Goal: Task Accomplishment & Management: Complete application form

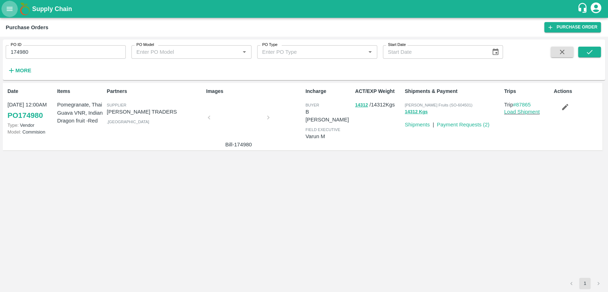
click at [9, 8] on icon "open drawer" at bounding box center [10, 9] width 8 height 8
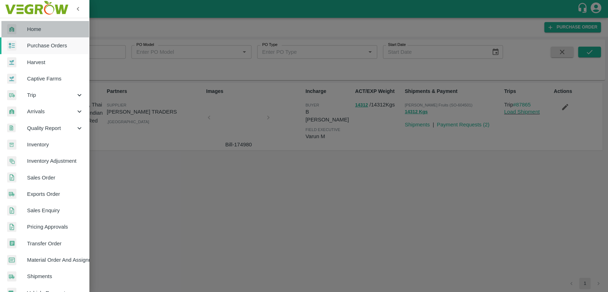
click at [48, 30] on span "Home" at bounding box center [55, 29] width 56 height 8
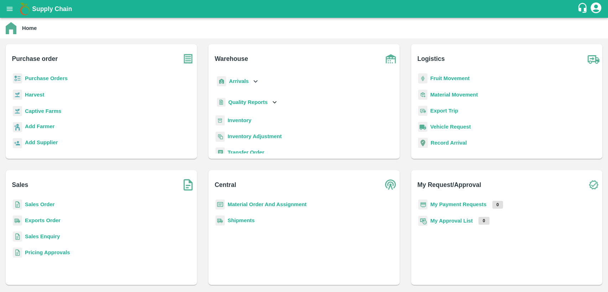
click at [268, 206] on b "Material Order And Assignment" at bounding box center [267, 205] width 79 height 6
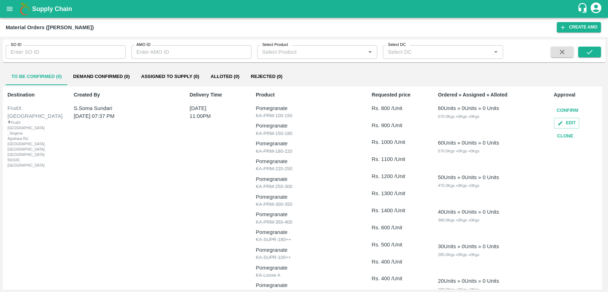
click at [559, 132] on button "Clone" at bounding box center [565, 136] width 23 height 12
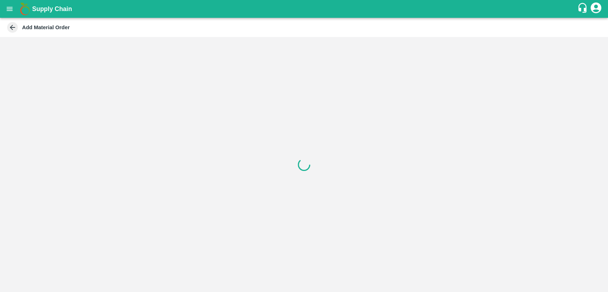
drag, startPoint x: 402, startPoint y: 95, endPoint x: 468, endPoint y: 100, distance: 66.2
click at [468, 100] on div at bounding box center [304, 164] width 608 height 255
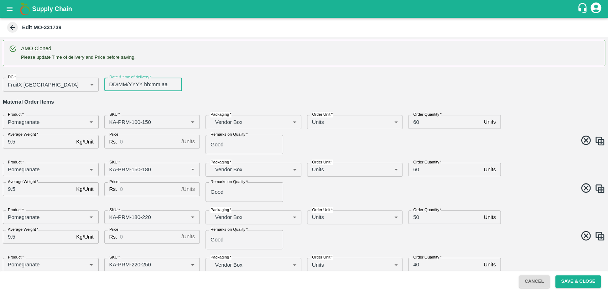
type input "DD/MM/YYYY hh:mm aa"
click at [121, 82] on input "DD/MM/YYYY hh:mm aa" at bounding box center [140, 85] width 73 height 14
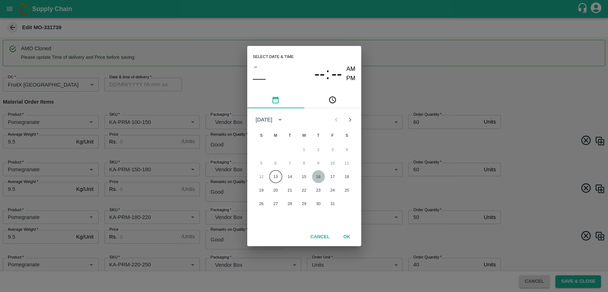
click at [322, 175] on button "16" at bounding box center [318, 176] width 13 height 13
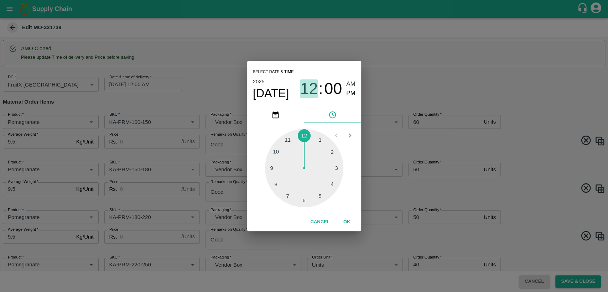
click at [314, 88] on span "12" at bounding box center [309, 88] width 18 height 19
click at [290, 139] on div at bounding box center [304, 168] width 78 height 78
click at [351, 94] on span "PM" at bounding box center [350, 94] width 9 height 10
type input "[DATE] 11:00 PM"
click at [348, 223] on button "OK" at bounding box center [347, 222] width 23 height 12
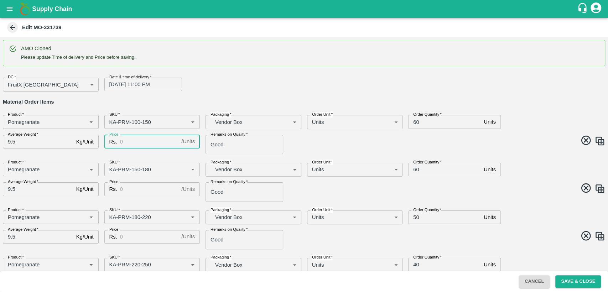
click at [141, 143] on input "Price" at bounding box center [149, 142] width 58 height 14
type input "800"
click at [143, 191] on input "Price" at bounding box center [149, 189] width 58 height 14
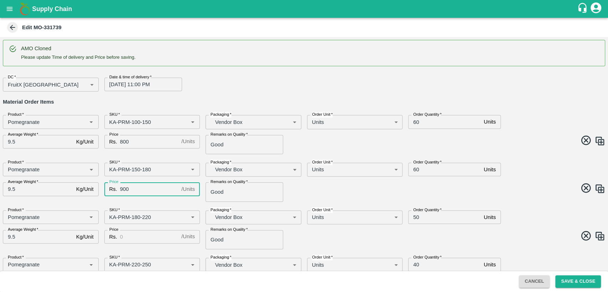
type input "900"
click at [141, 237] on input "Price" at bounding box center [149, 237] width 58 height 14
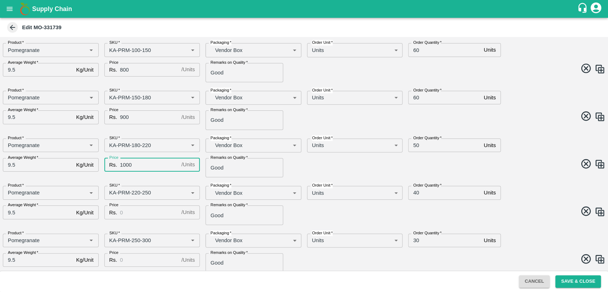
scroll to position [72, 0]
type input "1000"
click at [123, 209] on input "Price" at bounding box center [149, 212] width 58 height 14
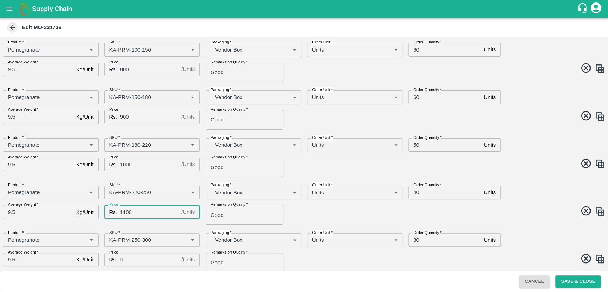
type input "1100"
click at [150, 261] on input "Price" at bounding box center [149, 260] width 58 height 14
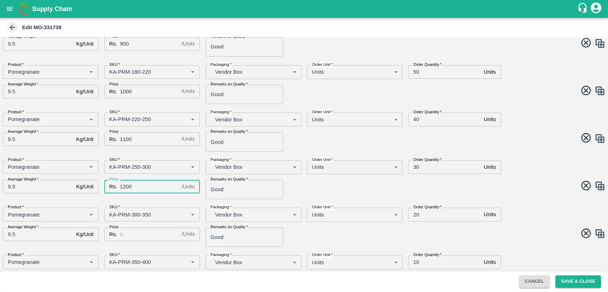
scroll to position [146, 0]
type input "1200"
click at [139, 234] on input "Price" at bounding box center [149, 234] width 58 height 14
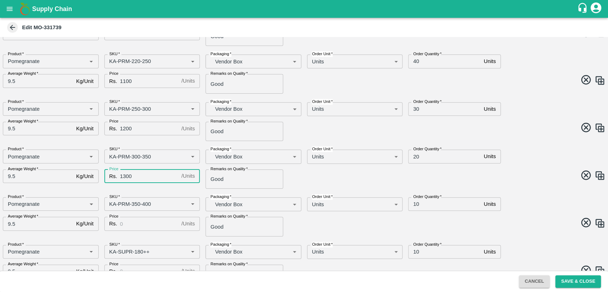
scroll to position [204, 0]
type input "1300"
click at [124, 225] on input "Price" at bounding box center [149, 224] width 58 height 14
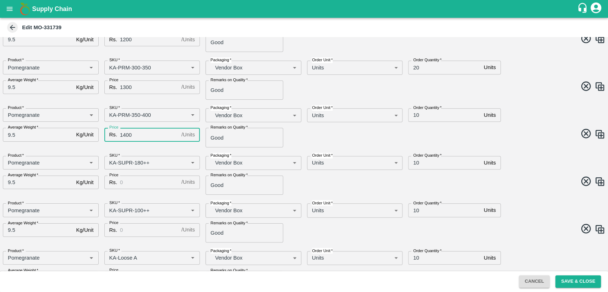
scroll to position [294, 0]
type input "1400"
click at [128, 179] on input "Price" at bounding box center [149, 182] width 58 height 14
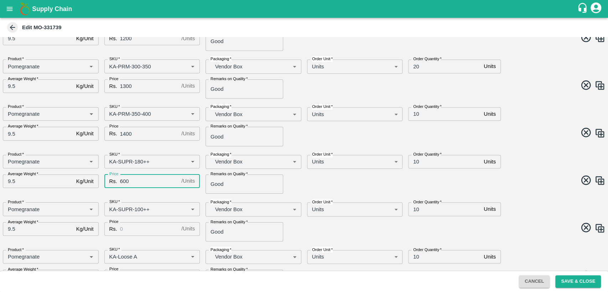
type input "600"
click at [126, 229] on input "Price" at bounding box center [149, 229] width 58 height 14
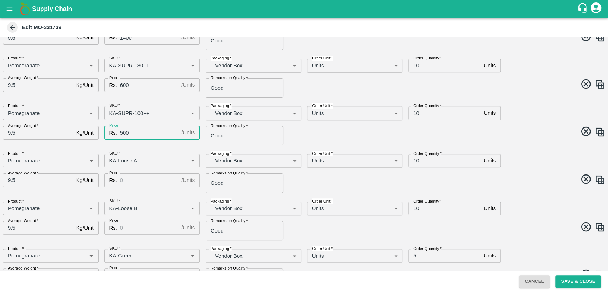
scroll to position [391, 0]
type input "500"
click at [150, 181] on input "Price" at bounding box center [149, 180] width 58 height 14
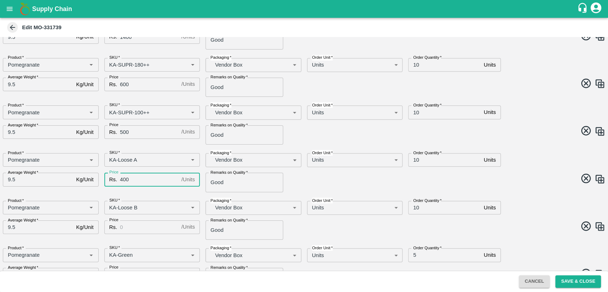
type input "400"
click at [155, 229] on input "Price" at bounding box center [149, 228] width 58 height 14
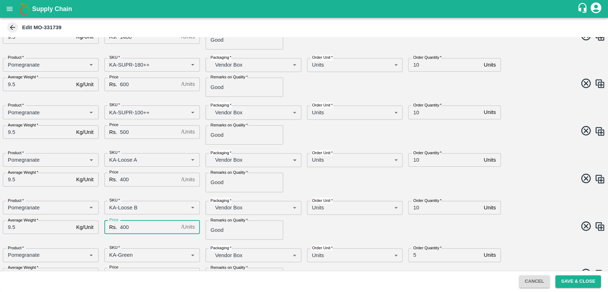
scroll to position [458, 0]
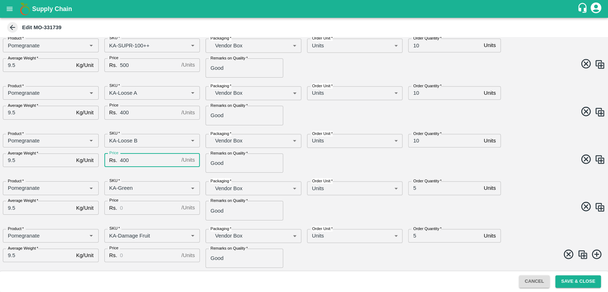
type input "400"
click at [136, 212] on input "Price" at bounding box center [149, 208] width 58 height 14
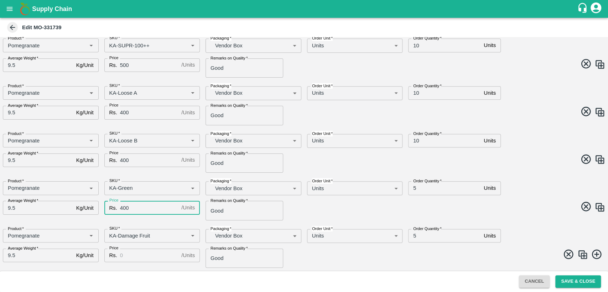
type input "400"
click at [136, 257] on input "Price" at bounding box center [149, 256] width 58 height 14
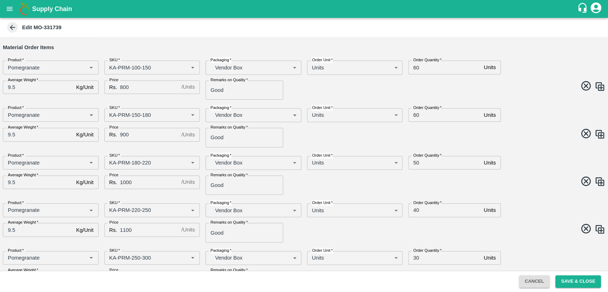
scroll to position [0, 0]
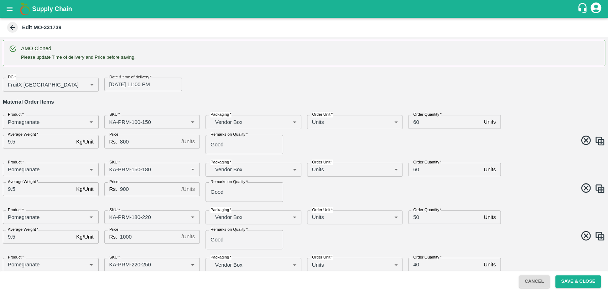
type input "400"
click at [539, 77] on div "DC   * FruitX [GEOGRAPHIC_DATA] 147 DC Date & time of delivery   * [DATE] 11:00…" at bounding box center [301, 82] width 608 height 20
click at [414, 121] on input "60" at bounding box center [444, 122] width 73 height 14
type input "30"
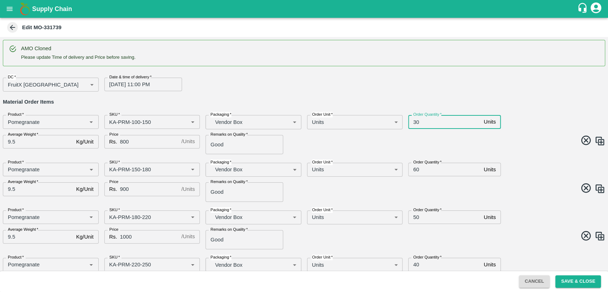
click at [416, 170] on input "60" at bounding box center [444, 170] width 73 height 14
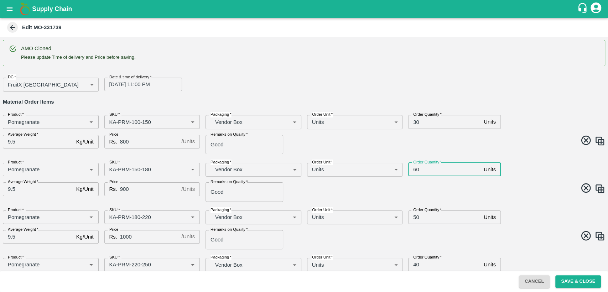
click at [416, 170] on input "60" at bounding box center [444, 170] width 73 height 14
type input "30"
click at [416, 217] on input "50" at bounding box center [444, 218] width 73 height 14
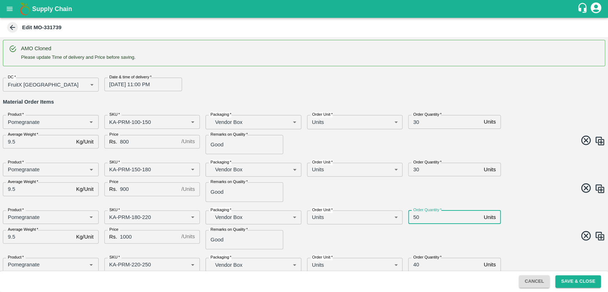
click at [416, 217] on input "50" at bounding box center [444, 218] width 73 height 14
type input "0"
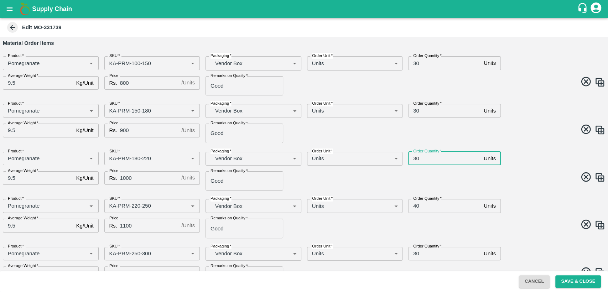
scroll to position [60, 0]
type input "30"
click at [415, 206] on input "40" at bounding box center [444, 205] width 73 height 14
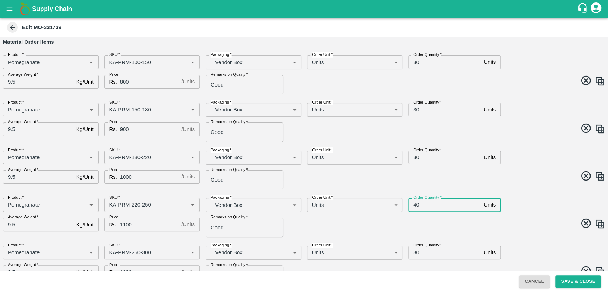
click at [415, 206] on input "40" at bounding box center [444, 205] width 73 height 14
type input "1"
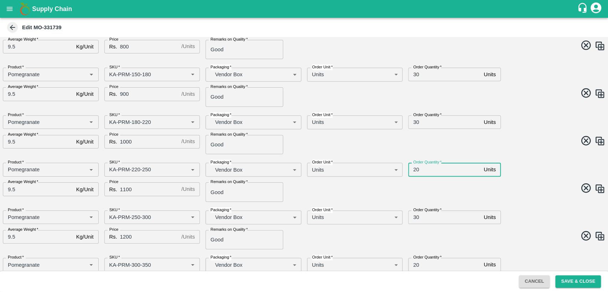
scroll to position [96, 0]
type input "20"
click at [415, 217] on input "30" at bounding box center [444, 217] width 73 height 14
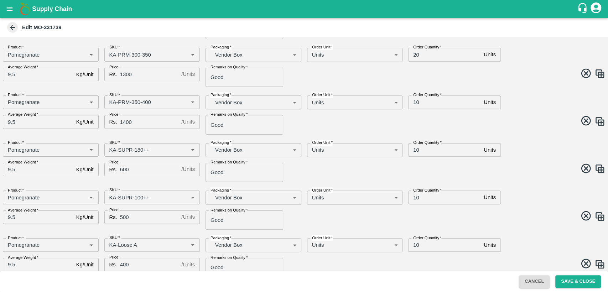
scroll to position [268, 0]
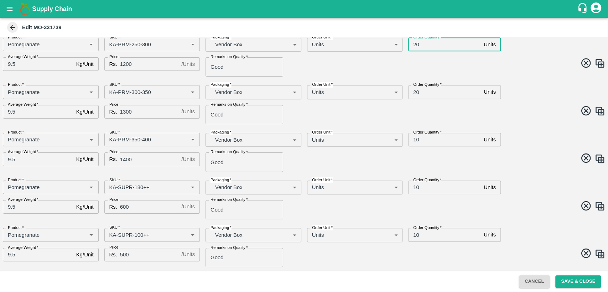
type input "20"
click at [415, 94] on input "20" at bounding box center [444, 92] width 73 height 14
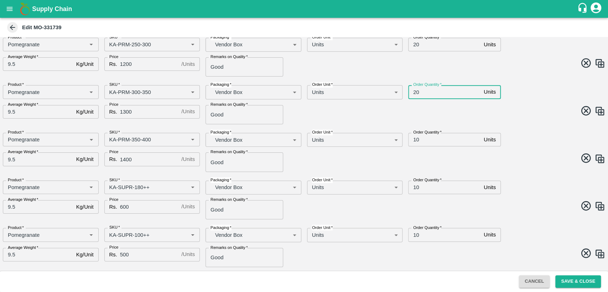
click at [415, 94] on input "20" at bounding box center [444, 92] width 73 height 14
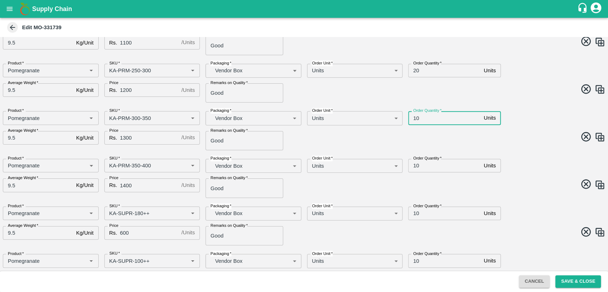
scroll to position [188, 0]
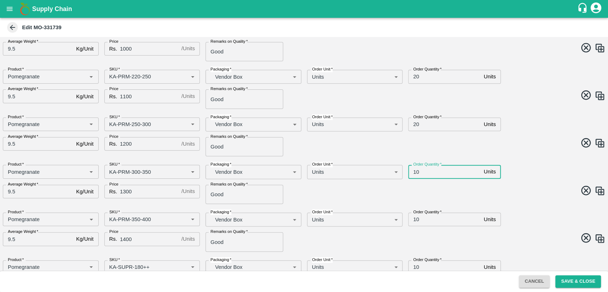
click at [414, 170] on input "10" at bounding box center [444, 172] width 73 height 14
click at [506, 204] on div "AMO Cloned Please update Time of delivery and Price before saving. DC   * Fruit…" at bounding box center [304, 154] width 608 height 234
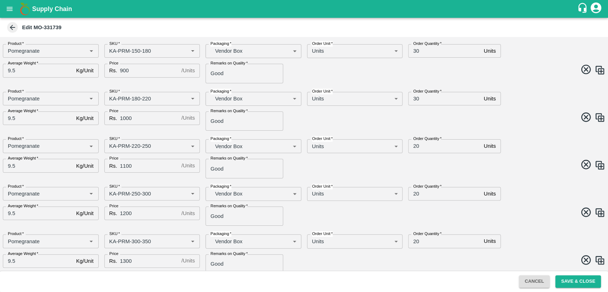
scroll to position [119, 0]
click at [506, 204] on div "Product   * Product   * SKU   * SKU   * Packaging   * Vendor Box BOM/276 Packag…" at bounding box center [301, 203] width 608 height 45
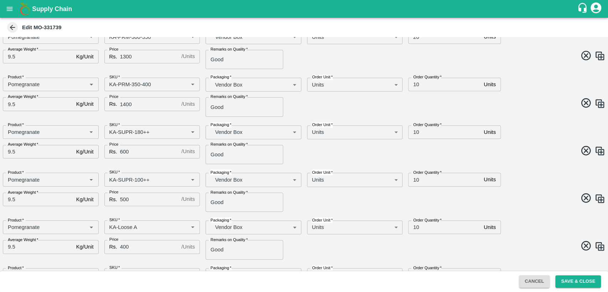
scroll to position [273, 0]
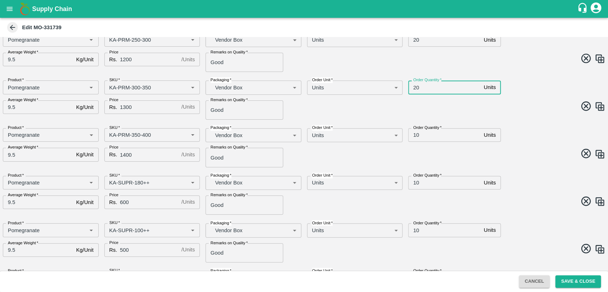
click at [413, 90] on input "20" at bounding box center [444, 88] width 73 height 14
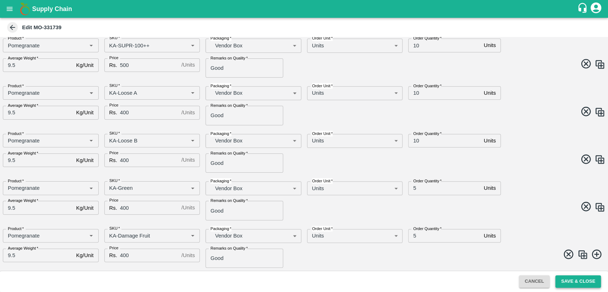
type input "10"
click at [571, 280] on button "Save & Close" at bounding box center [579, 281] width 46 height 12
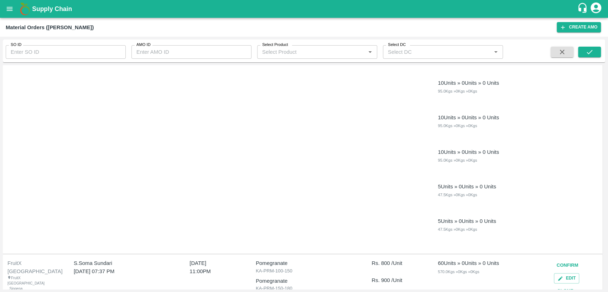
scroll to position [406, 0]
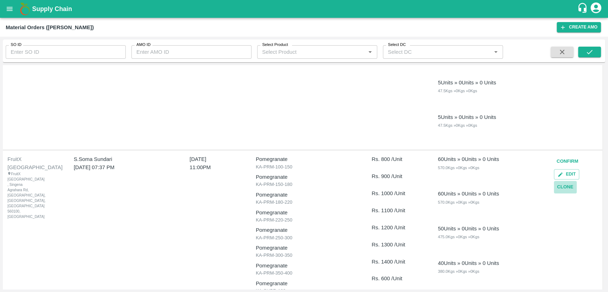
click at [560, 187] on button "Clone" at bounding box center [565, 187] width 23 height 12
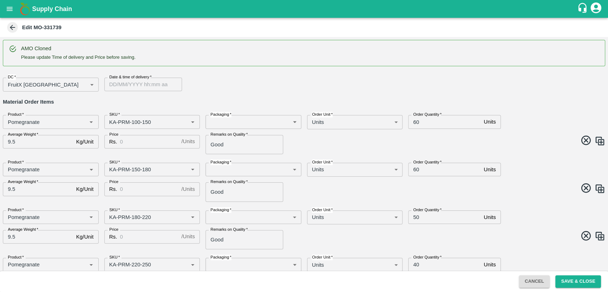
type input "Pomegranate"
type input "KA-PRM-100-150"
type input "Pomegranate"
type input "KA-PRM-150-180"
type input "Pomegranate"
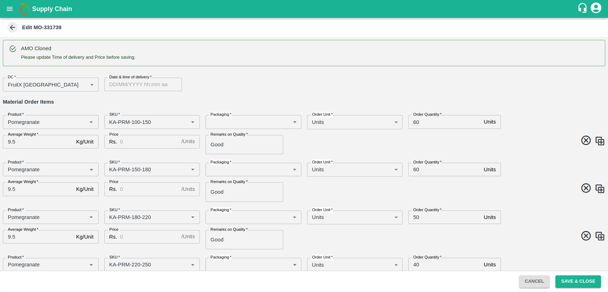
type input "KA-PRM-180-220"
type input "Pomegranate"
type input "KA-PRM-220-250"
type input "Pomegranate"
type input "KA-PRM-250-300"
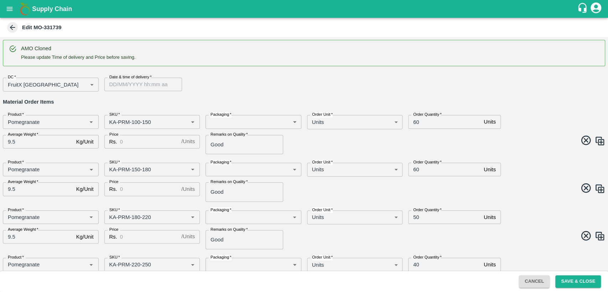
type input "Pomegranate"
type input "KA-PRM-300-350"
type input "Pomegranate"
type input "KA-PRM-350-400"
type input "Pomegranate"
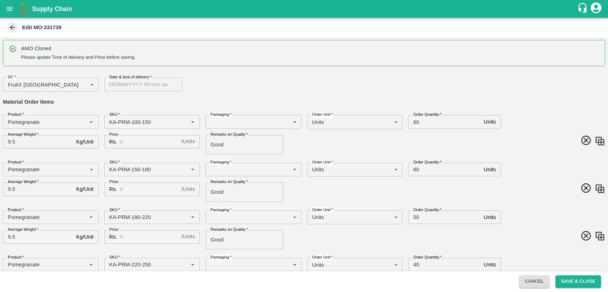
type input "KA-SUPR-180++"
type input "Pomegranate"
type input "KA-SUPR-100++"
type input "Pomegranate"
type input "KA-Loose A"
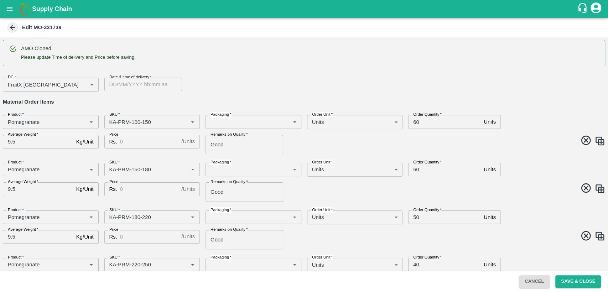
type input "Pomegranate"
type input "KA-Loose B"
type input "Pomegranate"
type input "KA-Green"
type input "Pomegranate"
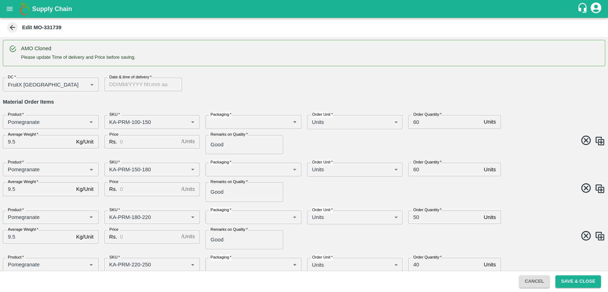
type input "KA-Damage Fruit"
type input "DD/MM/YYYY hh:mm aa"
click at [125, 83] on input "DD/MM/YYYY hh:mm aa" at bounding box center [140, 85] width 73 height 14
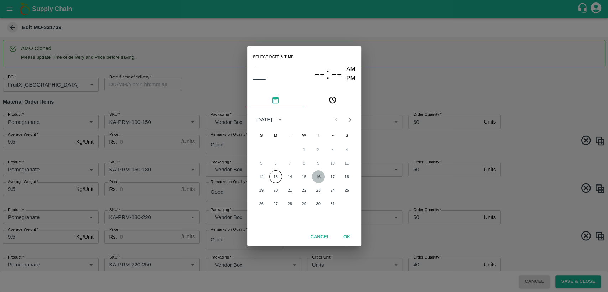
click at [322, 175] on button "16" at bounding box center [318, 176] width 13 height 13
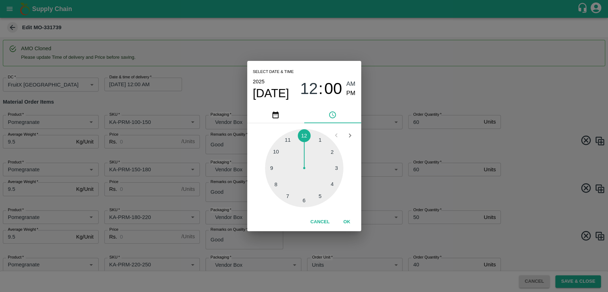
click at [288, 140] on div at bounding box center [304, 168] width 78 height 78
click at [349, 94] on span "PM" at bounding box center [350, 94] width 9 height 10
type input "[DATE] 11:00 PM"
click at [346, 219] on button "OK" at bounding box center [347, 222] width 23 height 12
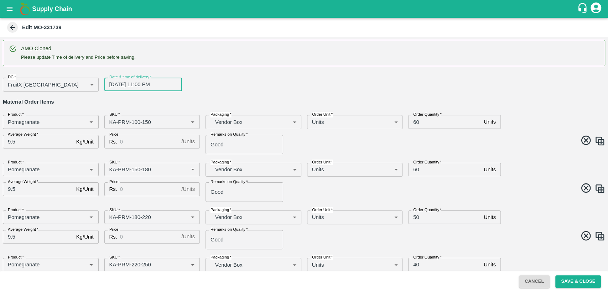
click at [416, 120] on input "60" at bounding box center [444, 122] width 73 height 14
type input "70"
click at [415, 171] on input "60" at bounding box center [444, 170] width 73 height 14
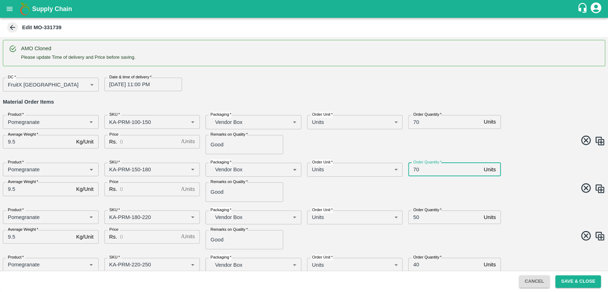
type input "70"
click at [151, 143] on input "Price" at bounding box center [149, 142] width 58 height 14
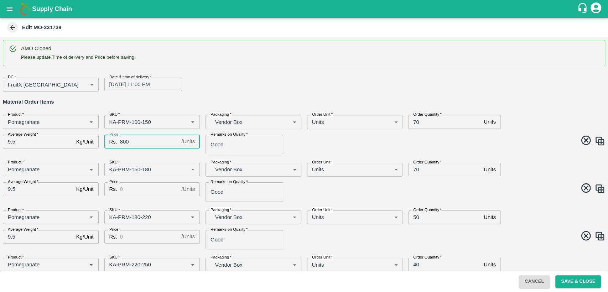
type input "800"
click at [151, 186] on input "Price" at bounding box center [149, 189] width 58 height 14
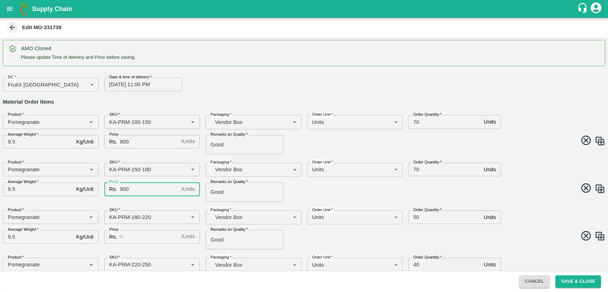
type input "900"
click at [133, 233] on input "Price" at bounding box center [149, 237] width 58 height 14
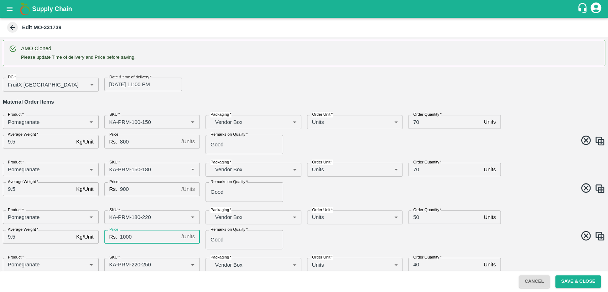
type input "1000"
click at [414, 219] on input "50" at bounding box center [444, 218] width 73 height 14
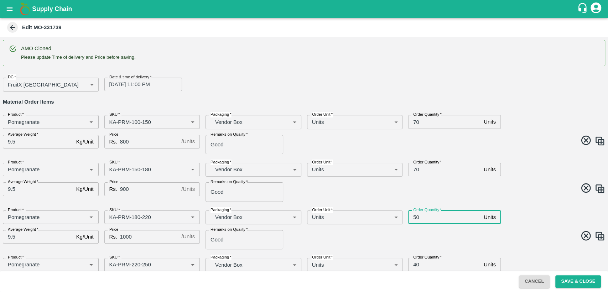
click at [414, 219] on input "50" at bounding box center [444, 218] width 73 height 14
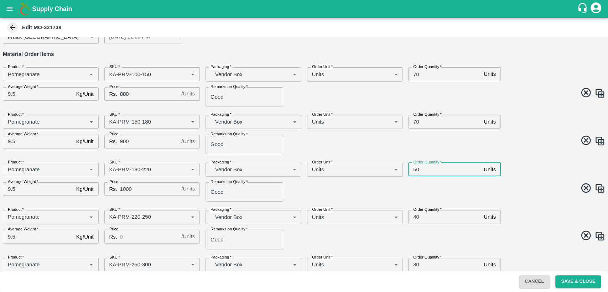
scroll to position [49, 0]
type input "50"
click at [130, 235] on input "Price" at bounding box center [149, 236] width 58 height 14
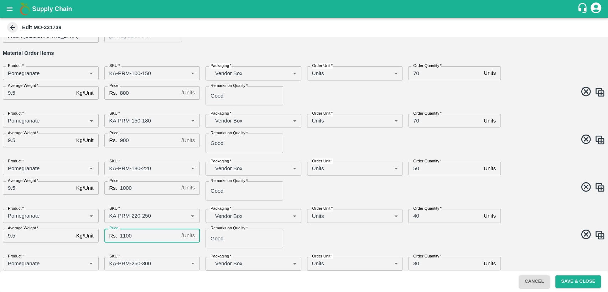
type input "1100"
click at [417, 219] on input "40" at bounding box center [444, 216] width 73 height 14
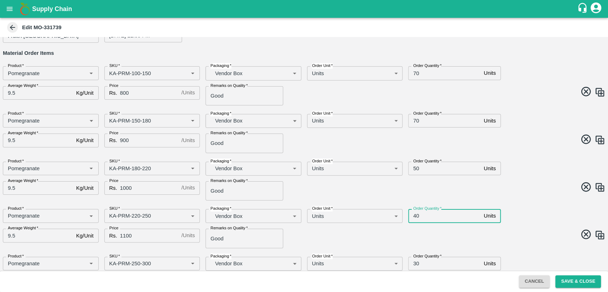
click at [417, 219] on input "40" at bounding box center [444, 216] width 73 height 14
click at [413, 216] on input "40" at bounding box center [444, 216] width 73 height 14
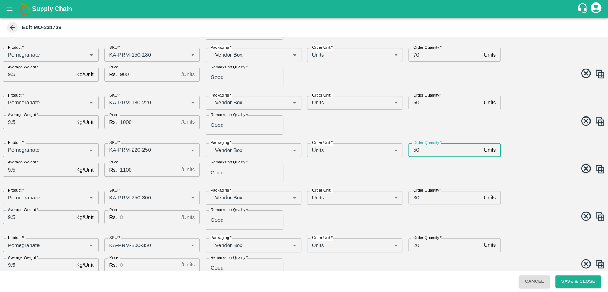
type input "50"
click at [134, 218] on input "Price" at bounding box center [149, 218] width 58 height 14
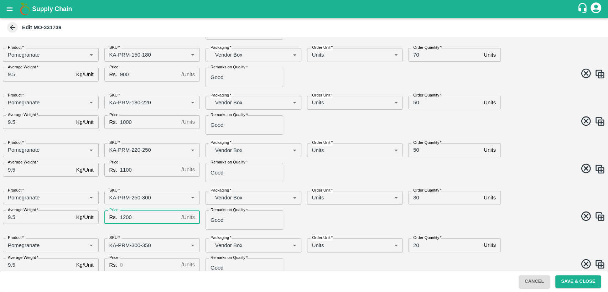
type input "1200"
click at [149, 267] on input "Price" at bounding box center [149, 265] width 58 height 14
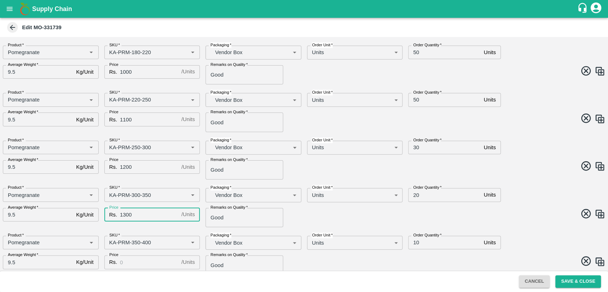
scroll to position [165, 0]
type input "1300"
click at [344, 211] on span at bounding box center [453, 215] width 304 height 14
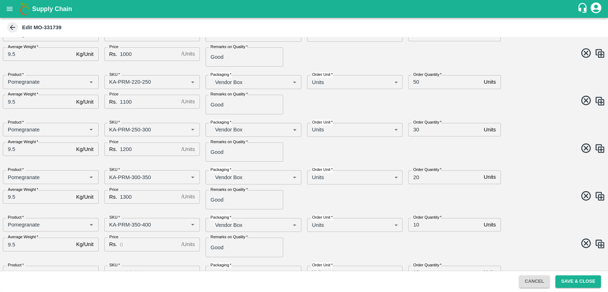
scroll to position [183, 0]
click at [415, 131] on input "30" at bounding box center [444, 130] width 73 height 14
click at [414, 129] on input "40" at bounding box center [444, 130] width 73 height 14
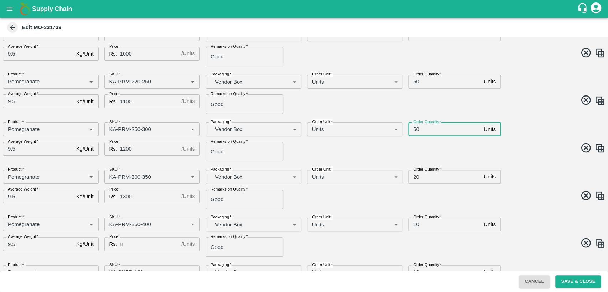
type input "50"
click at [414, 177] on input "20" at bounding box center [444, 177] width 73 height 14
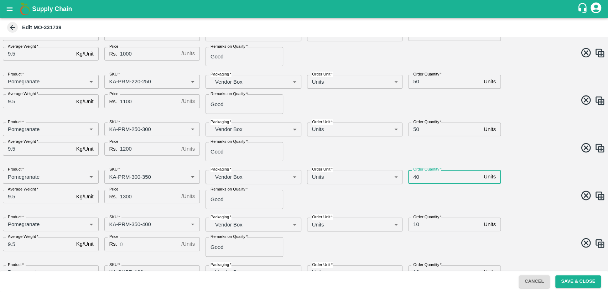
type input "40"
click at [416, 225] on input "10" at bounding box center [444, 225] width 73 height 14
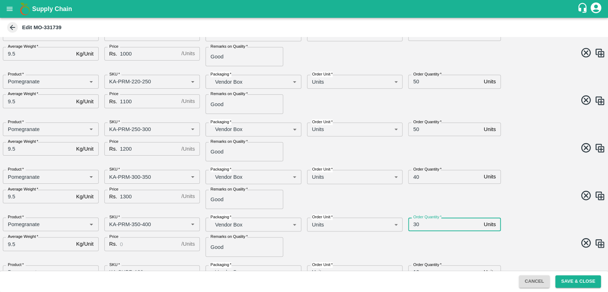
type input "30"
click at [131, 244] on input "Price" at bounding box center [149, 244] width 58 height 14
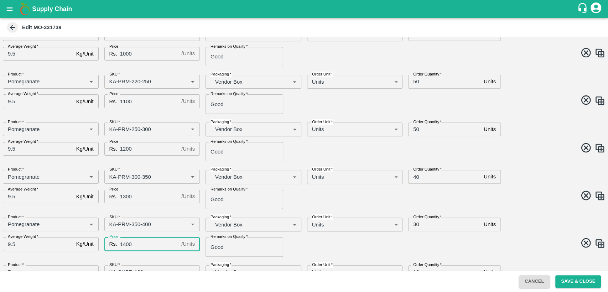
type input "1400"
click at [311, 246] on span at bounding box center [453, 244] width 304 height 14
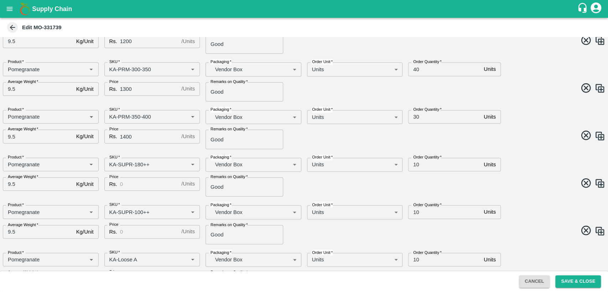
scroll to position [293, 0]
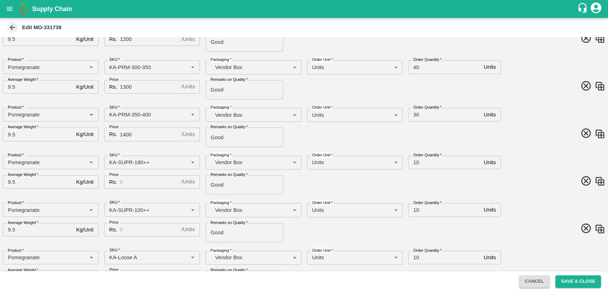
click at [138, 185] on input "Price" at bounding box center [149, 182] width 58 height 14
type input "600"
click at [137, 232] on input "Price" at bounding box center [149, 230] width 58 height 14
type input "500"
click at [305, 233] on span at bounding box center [453, 230] width 304 height 14
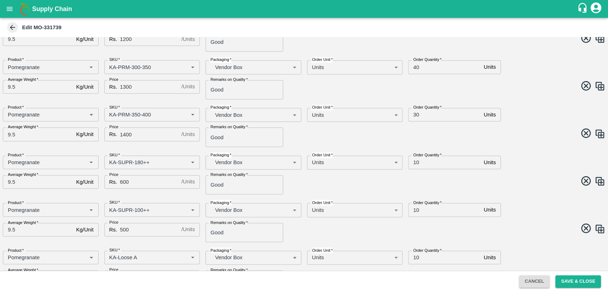
scroll to position [354, 0]
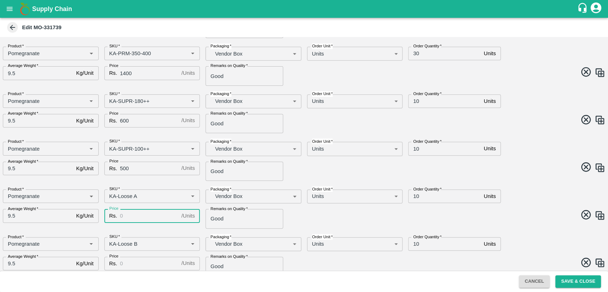
click at [132, 215] on input "Price" at bounding box center [149, 216] width 58 height 14
type input "500"
click at [392, 122] on span at bounding box center [453, 121] width 304 height 14
click at [415, 149] on input "10" at bounding box center [444, 149] width 73 height 14
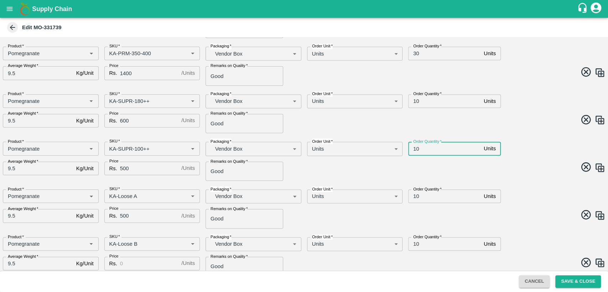
click at [415, 149] on input "10" at bounding box center [444, 149] width 73 height 14
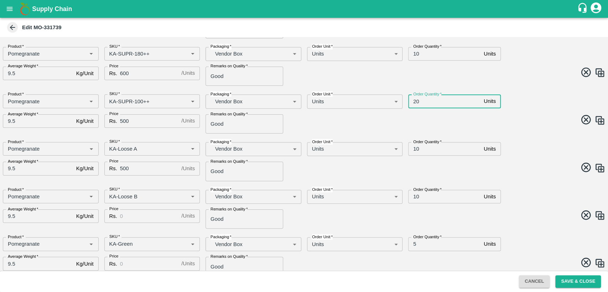
scroll to position [412, 0]
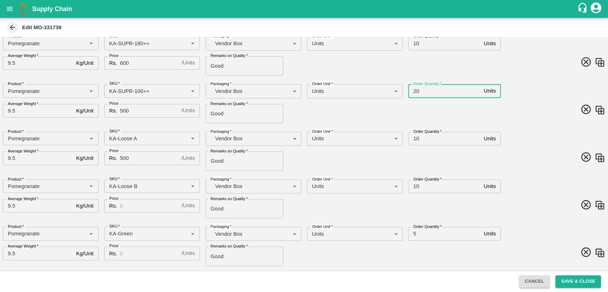
type input "20"
click at [149, 206] on input "Price" at bounding box center [149, 206] width 58 height 14
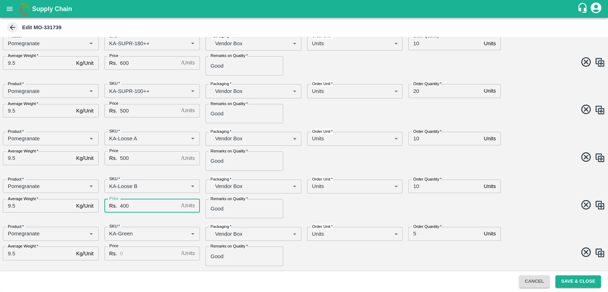
type input "400"
click at [415, 92] on input "20" at bounding box center [444, 91] width 73 height 14
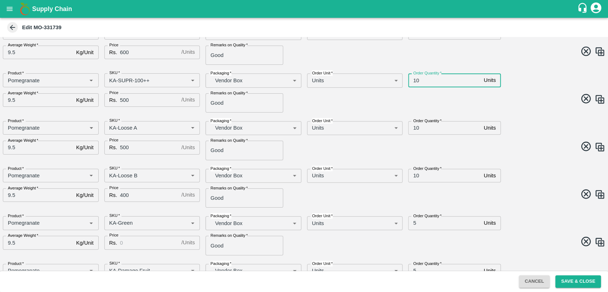
scroll to position [423, 0]
type input "10"
click at [133, 239] on input "Price" at bounding box center [149, 243] width 58 height 14
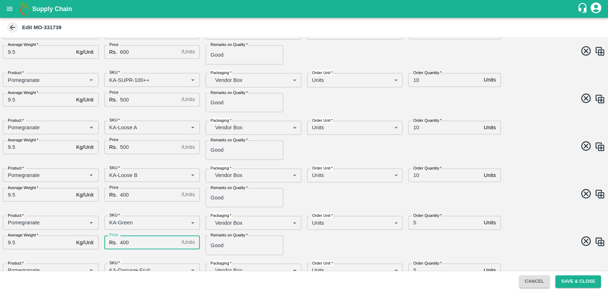
scroll to position [458, 0]
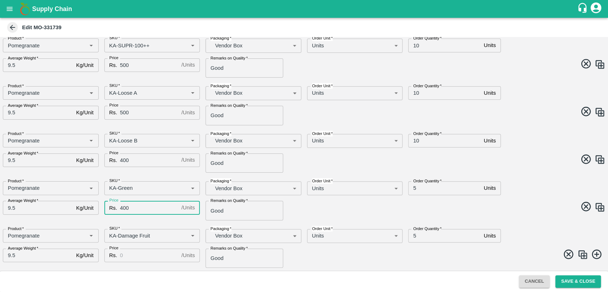
type input "400"
click at [128, 255] on input "Price" at bounding box center [149, 256] width 58 height 14
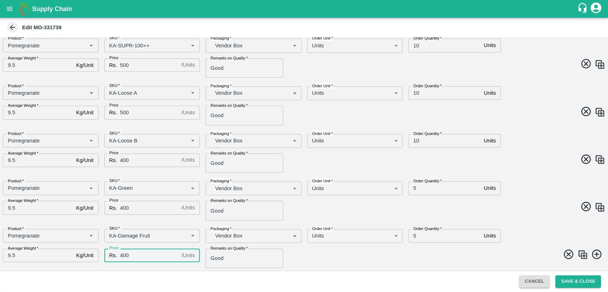
type input "400"
click at [414, 188] on input "5" at bounding box center [444, 188] width 73 height 14
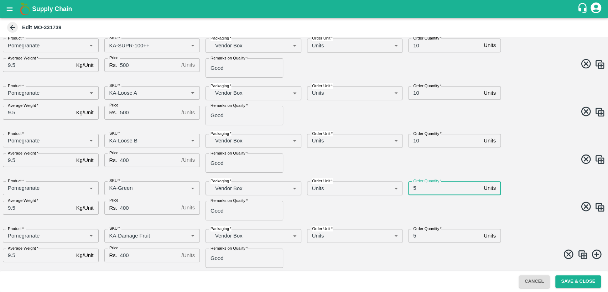
click at [414, 188] on input "5" at bounding box center [444, 188] width 73 height 14
click at [414, 188] on input "510" at bounding box center [444, 188] width 73 height 14
type input "10"
click at [412, 237] on input "5" at bounding box center [444, 236] width 73 height 14
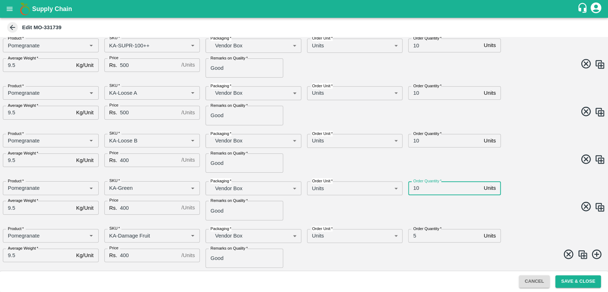
click at [412, 237] on input "5" at bounding box center [444, 236] width 73 height 14
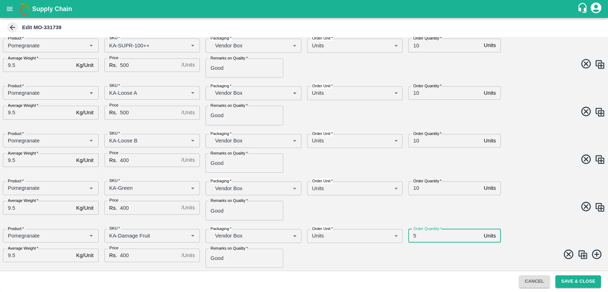
click at [412, 237] on input "5" at bounding box center [444, 236] width 73 height 14
type input "10"
click at [416, 252] on span at bounding box center [453, 256] width 304 height 14
click at [436, 208] on span at bounding box center [453, 208] width 304 height 14
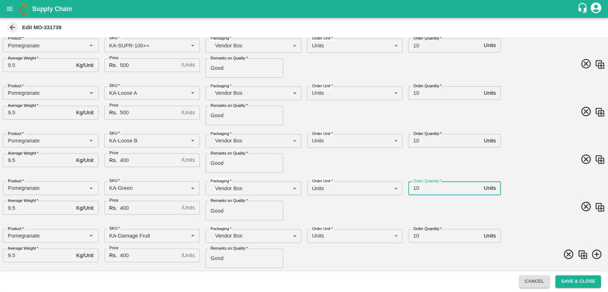
click at [416, 188] on input "10" at bounding box center [444, 188] width 73 height 14
type input "5"
click at [416, 232] on input "10" at bounding box center [444, 236] width 73 height 14
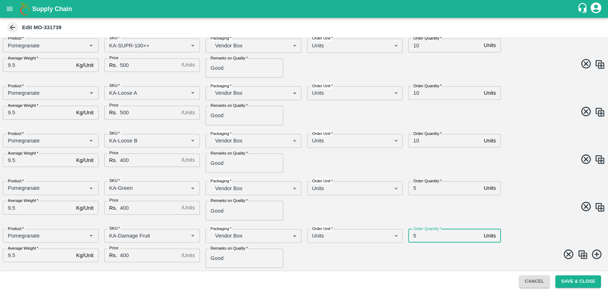
type input "5"
click at [417, 92] on input "10" at bounding box center [444, 93] width 73 height 14
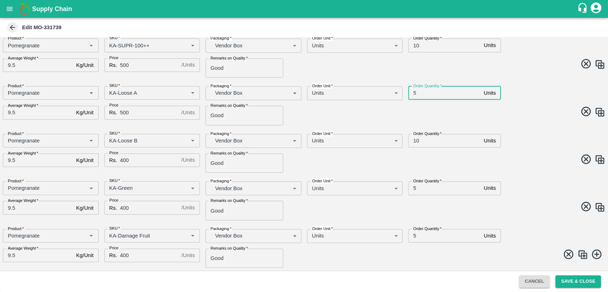
type input "5"
click at [417, 140] on input "10" at bounding box center [444, 141] width 73 height 14
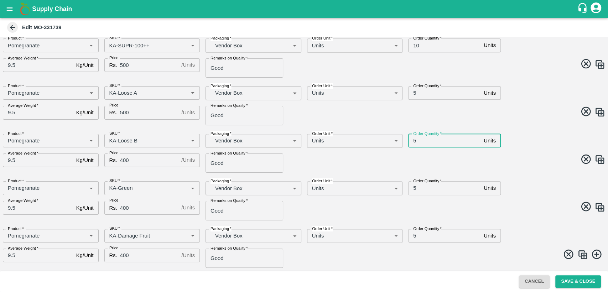
type input "5"
click at [436, 155] on span at bounding box center [453, 161] width 304 height 14
click at [576, 283] on button "Save & Close" at bounding box center [579, 281] width 46 height 12
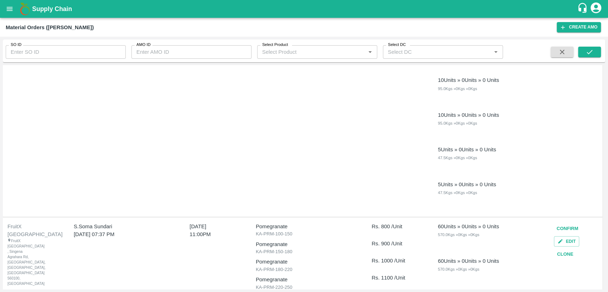
scroll to position [868, 0]
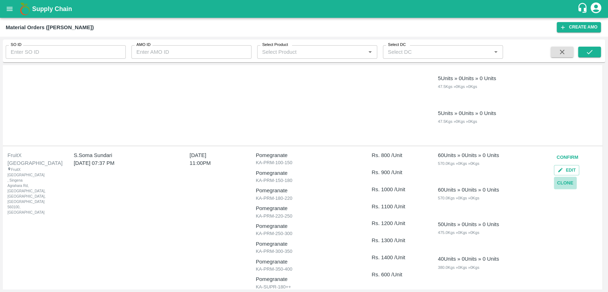
click at [561, 183] on button "Clone" at bounding box center [565, 183] width 23 height 12
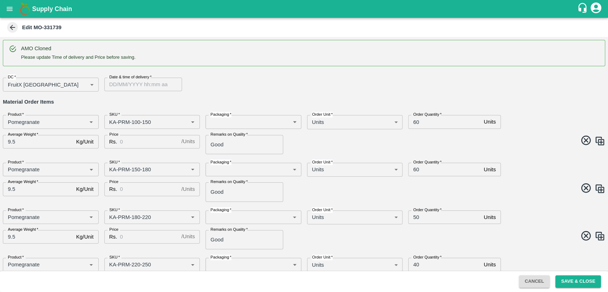
type input "Pomegranate"
type input "KA-PRM-100-150"
type input "Pomegranate"
type input "KA-PRM-150-180"
type input "Pomegranate"
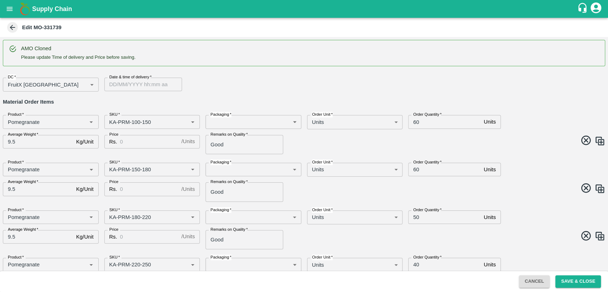
type input "KA-PRM-180-220"
type input "Pomegranate"
type input "KA-PRM-220-250"
type input "Pomegranate"
type input "KA-PRM-250-300"
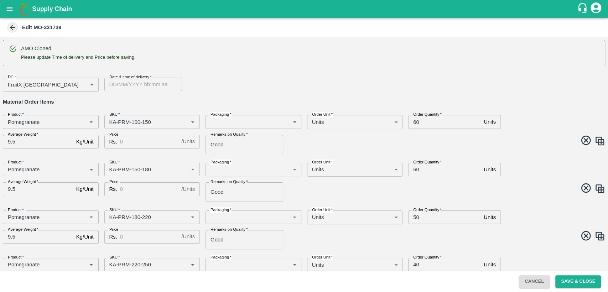
type input "Pomegranate"
type input "KA-PRM-300-350"
type input "Pomegranate"
type input "KA-PRM-350-400"
type input "Pomegranate"
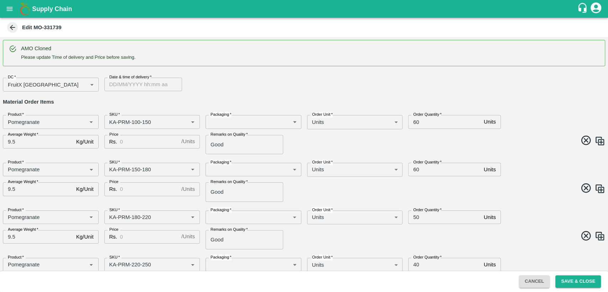
type input "KA-SUPR-180++"
type input "Pomegranate"
type input "KA-SUPR-100++"
type input "Pomegranate"
type input "KA-Loose A"
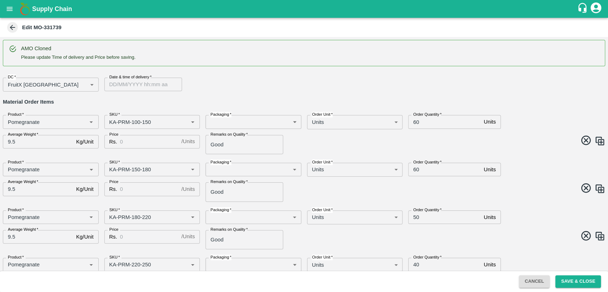
type input "Pomegranate"
type input "KA-Loose B"
type input "Pomegranate"
type input "KA-Green"
type input "Pomegranate"
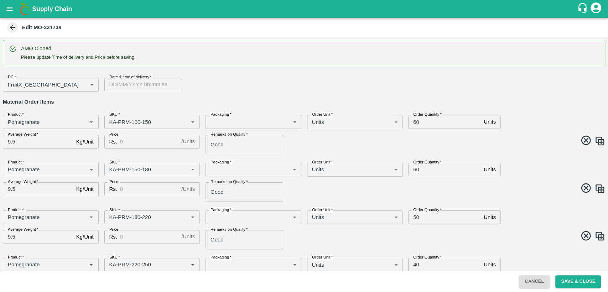
type input "KA-Damage Fruit"
type input "DD/MM/YYYY hh:mm aa"
click at [139, 85] on input "DD/MM/YYYY hh:mm aa" at bounding box center [140, 85] width 73 height 14
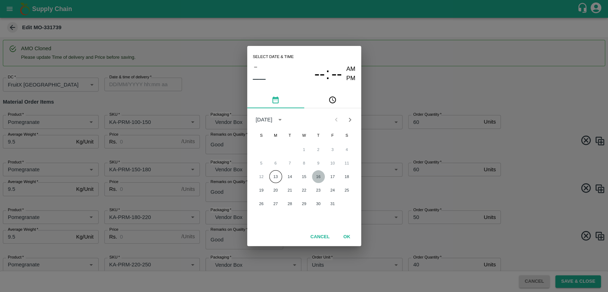
click at [321, 178] on button "16" at bounding box center [318, 176] width 13 height 13
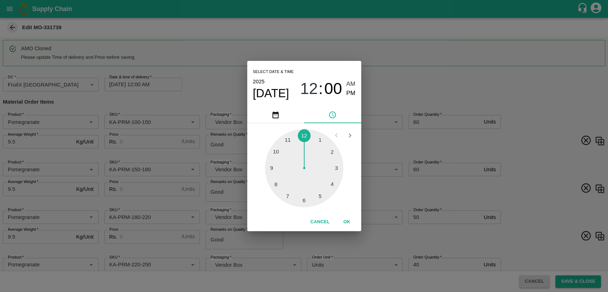
click at [283, 136] on div at bounding box center [304, 168] width 78 height 78
click at [348, 94] on span "PM" at bounding box center [350, 94] width 9 height 10
type input "[DATE] 11:00 PM"
click at [346, 223] on button "OK" at bounding box center [347, 222] width 23 height 12
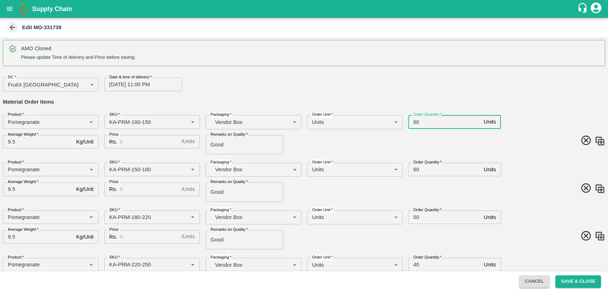
click at [414, 122] on input "60" at bounding box center [444, 122] width 73 height 14
type input "140"
click at [154, 140] on input "Price" at bounding box center [149, 142] width 58 height 14
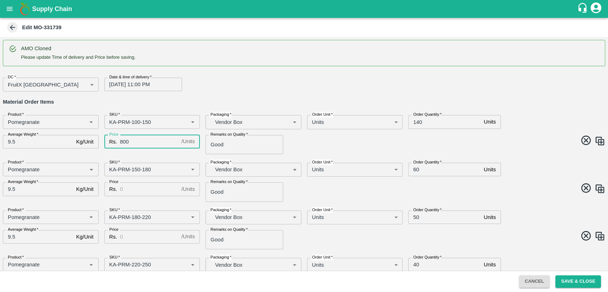
type input "800"
click at [146, 193] on input "Price" at bounding box center [149, 189] width 58 height 14
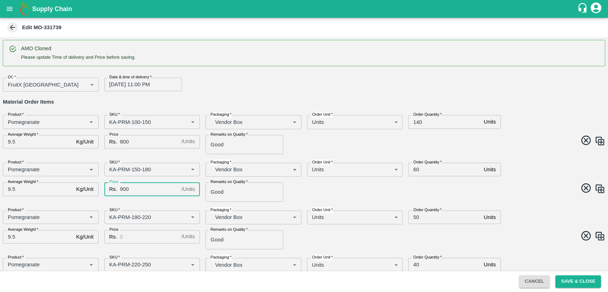
type input "900"
click at [416, 171] on input "60" at bounding box center [444, 170] width 73 height 14
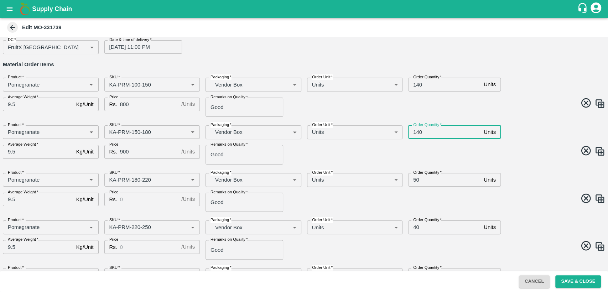
scroll to position [39, 0]
type input "140"
click at [162, 196] on input "Price" at bounding box center [149, 198] width 58 height 14
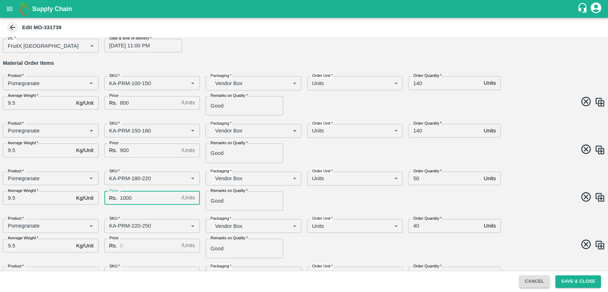
type input "1000"
click at [413, 180] on input "50" at bounding box center [444, 179] width 73 height 14
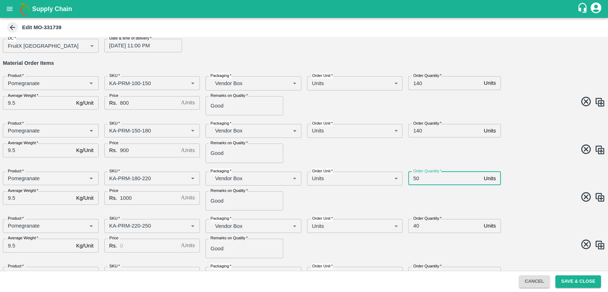
click at [413, 180] on input "50" at bounding box center [444, 179] width 73 height 14
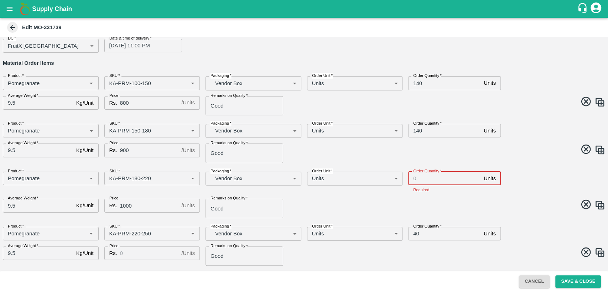
click at [428, 176] on input "Order Quantity   *" at bounding box center [444, 179] width 73 height 14
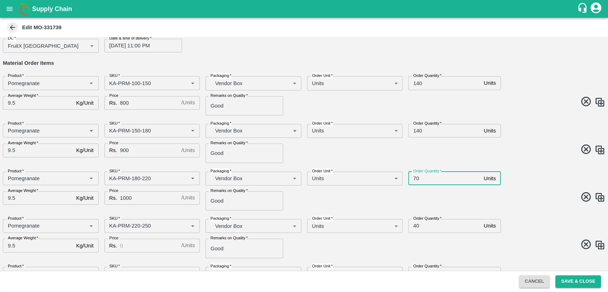
type input "70"
click at [415, 192] on span at bounding box center [453, 198] width 304 height 14
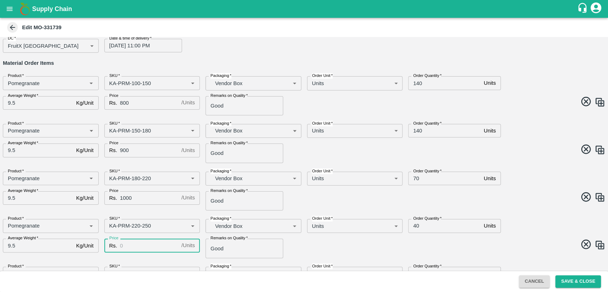
click at [153, 243] on input "Price" at bounding box center [149, 246] width 58 height 14
click at [149, 244] on input "110" at bounding box center [149, 246] width 58 height 14
type input "1100"
click at [416, 226] on input "40" at bounding box center [444, 226] width 73 height 14
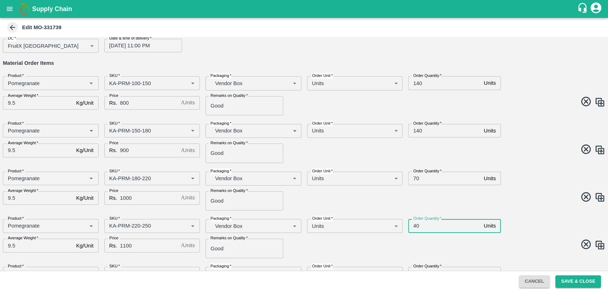
click at [416, 226] on input "40" at bounding box center [444, 226] width 73 height 14
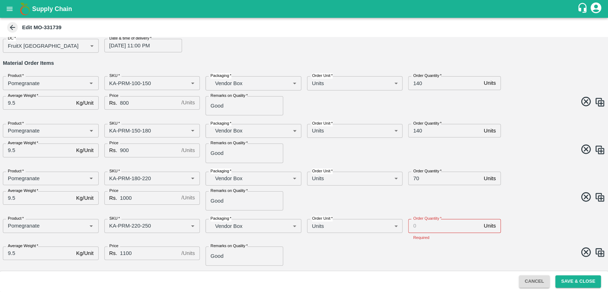
click at [383, 249] on span at bounding box center [453, 254] width 304 height 14
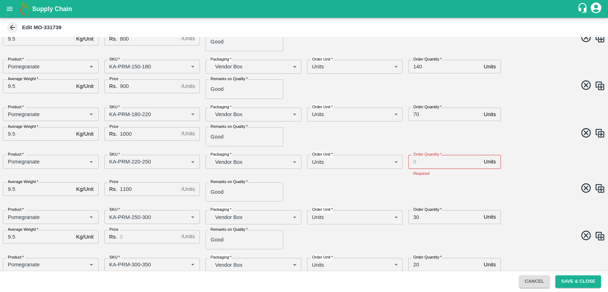
scroll to position [104, 0]
click at [419, 165] on input "Order Quantity   *" at bounding box center [444, 161] width 73 height 14
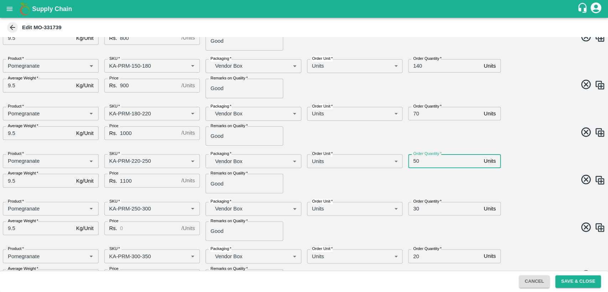
type input "50"
click at [129, 228] on input "Price" at bounding box center [149, 229] width 58 height 14
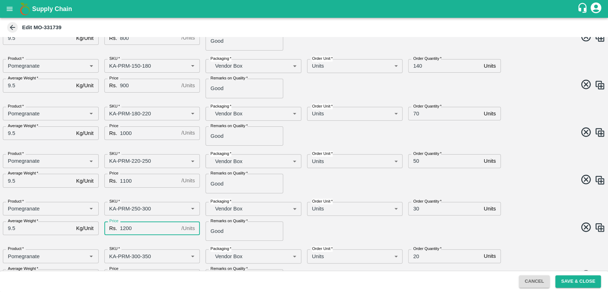
type input "1200"
click at [414, 211] on input "30" at bounding box center [444, 209] width 73 height 14
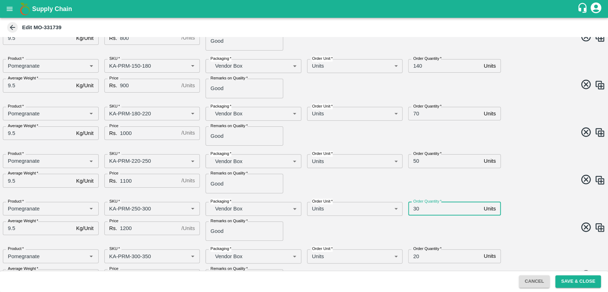
click at [414, 211] on input "30" at bounding box center [444, 209] width 73 height 14
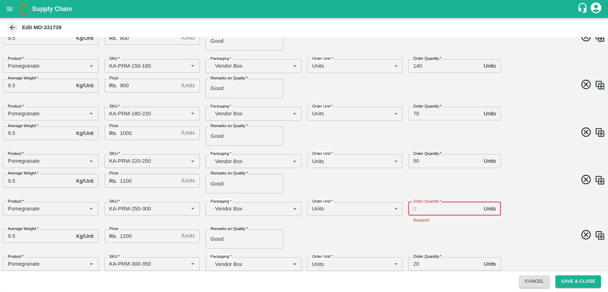
click at [414, 116] on input "70" at bounding box center [444, 114] width 73 height 14
type input "80"
click at [425, 191] on div "Product   * Product   * SKU   * SKU   * Packaging   * Vendor Box BOM/276 Packag…" at bounding box center [301, 171] width 608 height 45
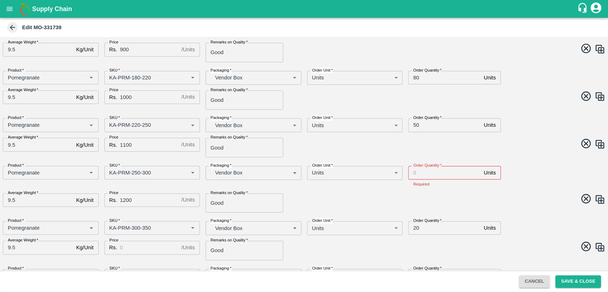
scroll to position [141, 0]
click at [131, 246] on input "Price" at bounding box center [149, 247] width 58 height 14
type input "1300"
click at [351, 247] on span at bounding box center [453, 247] width 304 height 14
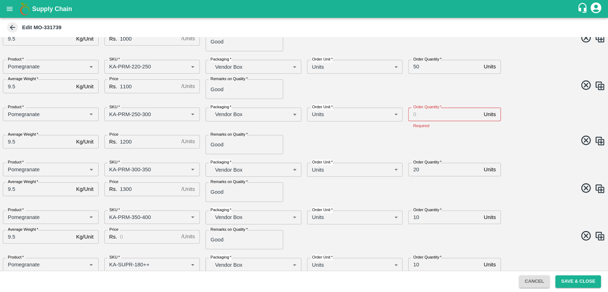
scroll to position [200, 0]
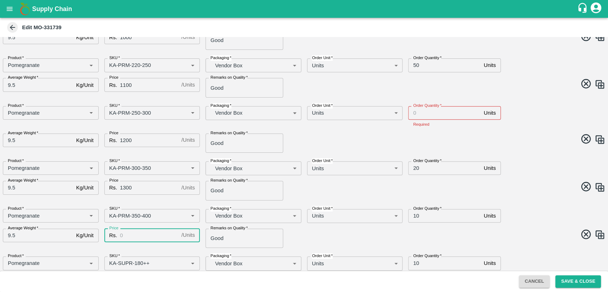
click at [143, 238] on input "Price" at bounding box center [149, 236] width 58 height 14
type input "1400"
click at [415, 218] on input "10" at bounding box center [444, 216] width 73 height 14
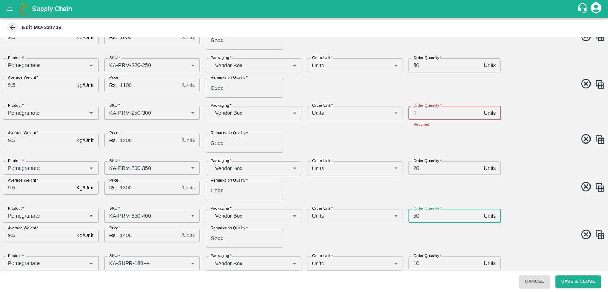
type input "50"
click at [420, 196] on div "Product   * Product   * SKU   * SKU   * Packaging   * Vendor Box BOM/276 Packag…" at bounding box center [301, 178] width 608 height 45
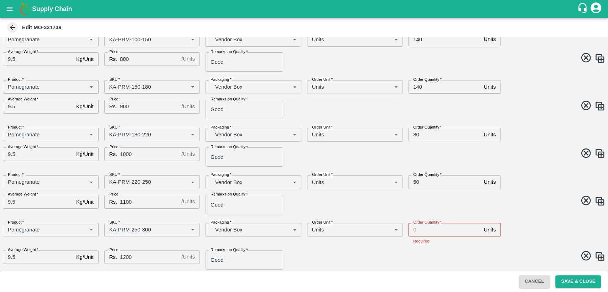
scroll to position [82, 0]
click at [415, 182] on input "50" at bounding box center [444, 183] width 73 height 14
type input "70"
click at [415, 229] on input "Order Quantity   *" at bounding box center [444, 230] width 73 height 14
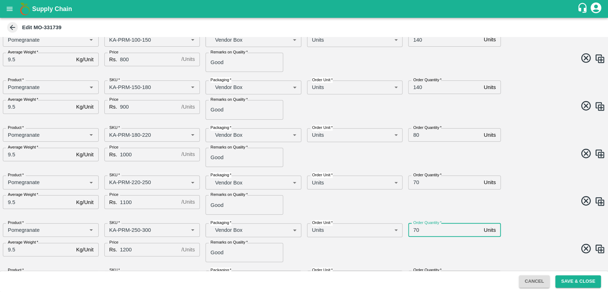
click at [390, 249] on span at bounding box center [453, 250] width 304 height 14
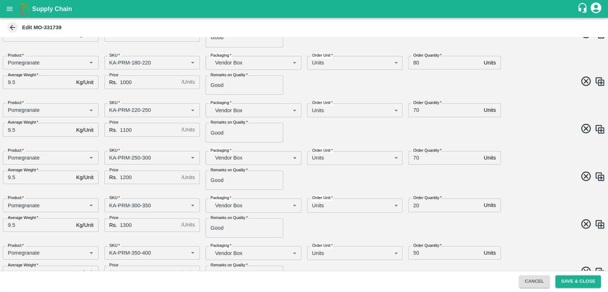
scroll to position [155, 0]
click at [415, 157] on input "70" at bounding box center [444, 158] width 73 height 14
type input "90"
click at [415, 109] on input "70" at bounding box center [444, 110] width 73 height 14
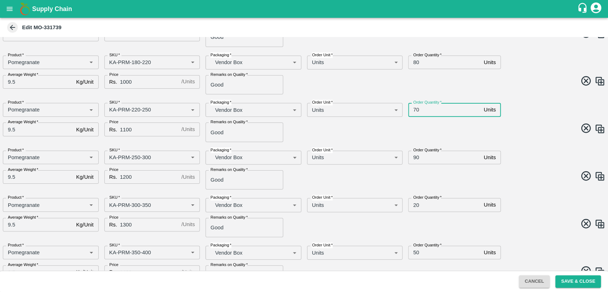
click at [415, 109] on input "70" at bounding box center [444, 110] width 73 height 14
type input "60"
click at [415, 155] on input "90" at bounding box center [444, 158] width 73 height 14
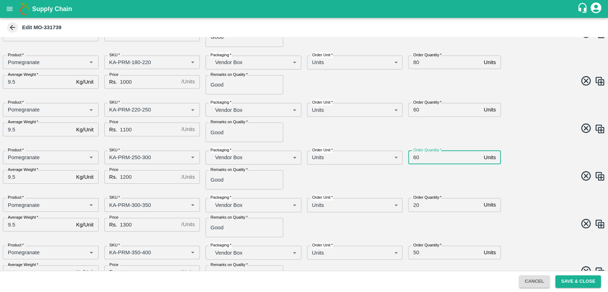
type input "60"
click at [414, 203] on input "20" at bounding box center [444, 205] width 73 height 14
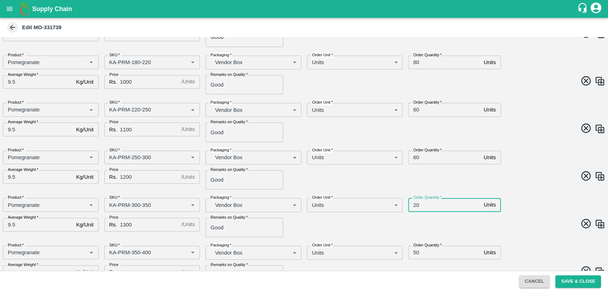
click at [414, 203] on input "20" at bounding box center [444, 205] width 73 height 14
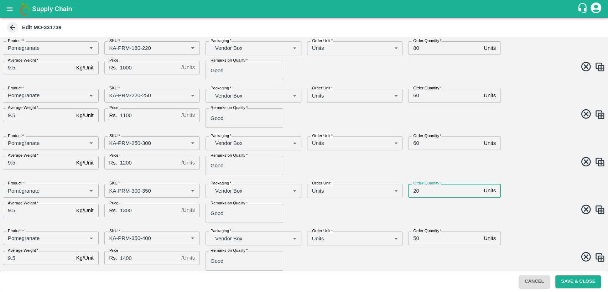
scroll to position [171, 0]
type input "60"
click at [425, 253] on span at bounding box center [453, 257] width 304 height 14
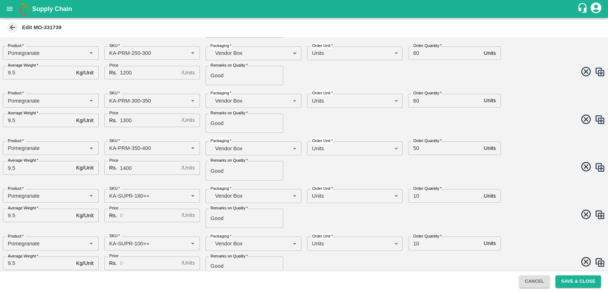
scroll to position [260, 0]
click at [131, 217] on input "Price" at bounding box center [149, 215] width 58 height 14
type input "600"
click at [141, 264] on input "Price" at bounding box center [149, 262] width 58 height 14
type input "500"
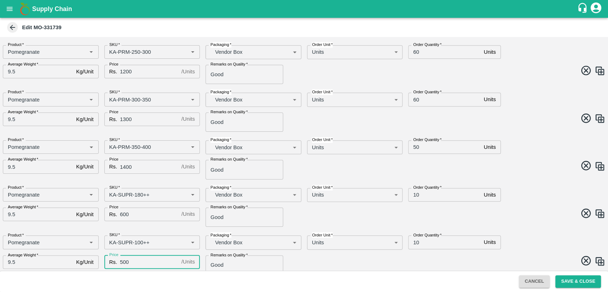
click at [415, 212] on span at bounding box center [453, 215] width 304 height 14
click at [414, 196] on input "10" at bounding box center [444, 195] width 73 height 14
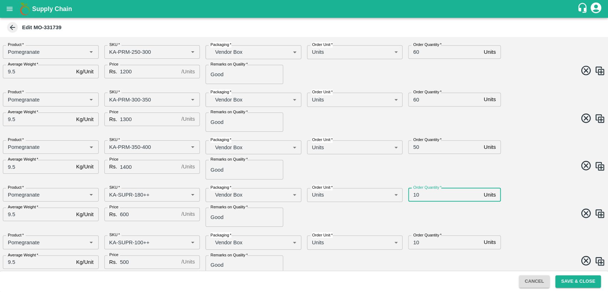
click at [414, 196] on input "10" at bounding box center [444, 195] width 73 height 14
type input "20"
click at [415, 243] on input "10" at bounding box center [444, 243] width 73 height 14
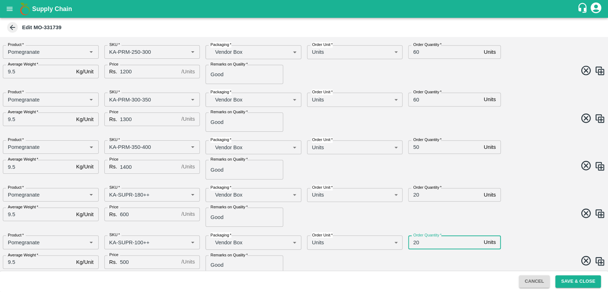
type input "20"
click at [415, 253] on div "Product   * Product   * SKU   * SKU   * Packaging   * Vendor Box BOM/276 Packag…" at bounding box center [301, 252] width 608 height 45
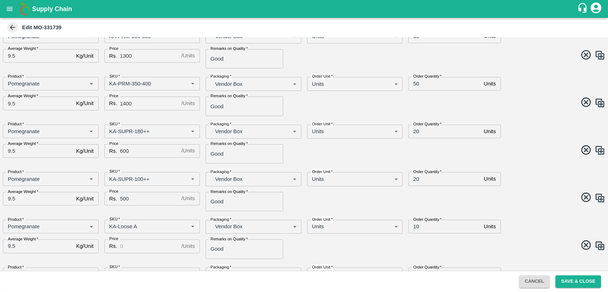
scroll to position [325, 0]
click at [415, 227] on input "10" at bounding box center [444, 225] width 73 height 14
type input "20"
click at [142, 246] on input "Price" at bounding box center [149, 245] width 58 height 14
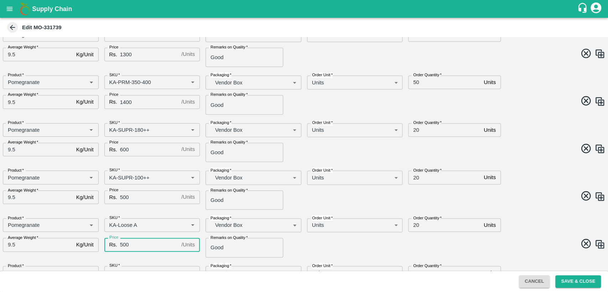
type input "500"
click at [345, 241] on span at bounding box center [453, 245] width 304 height 14
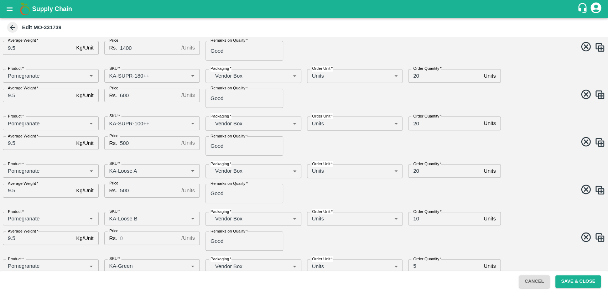
scroll to position [381, 0]
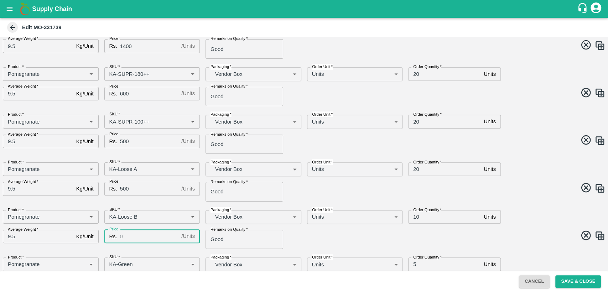
click at [144, 236] on input "Price" at bounding box center [149, 237] width 58 height 14
type input "400"
click at [417, 216] on input "10" at bounding box center [444, 217] width 73 height 14
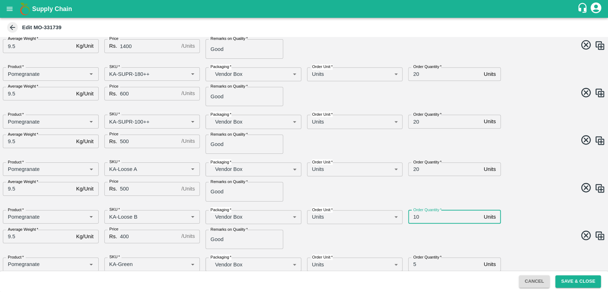
click at [417, 216] on input "10" at bounding box center [444, 217] width 73 height 14
type input "1"
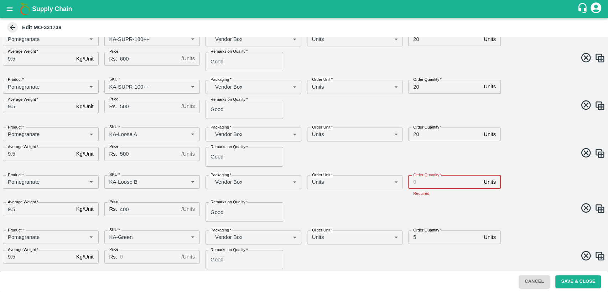
scroll to position [460, 0]
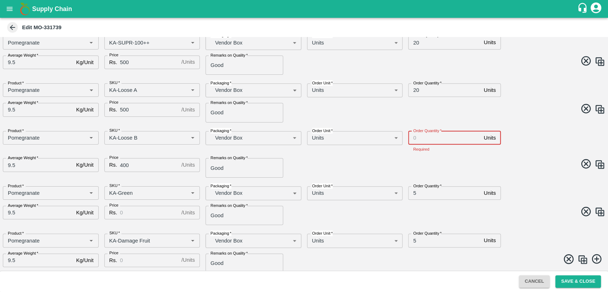
click at [134, 210] on input "Price" at bounding box center [149, 213] width 58 height 14
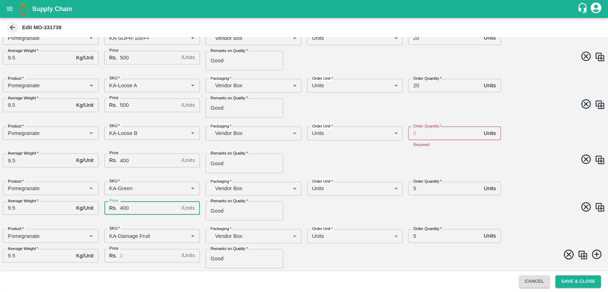
type input "400"
click at [125, 252] on input "Price" at bounding box center [149, 256] width 58 height 14
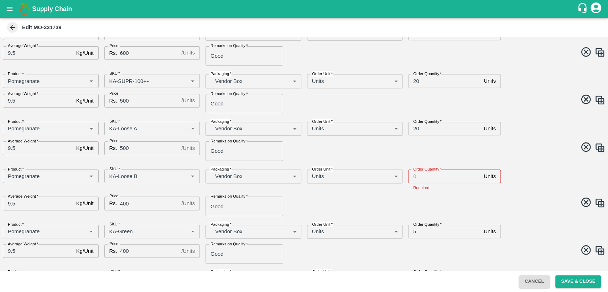
scroll to position [453, 0]
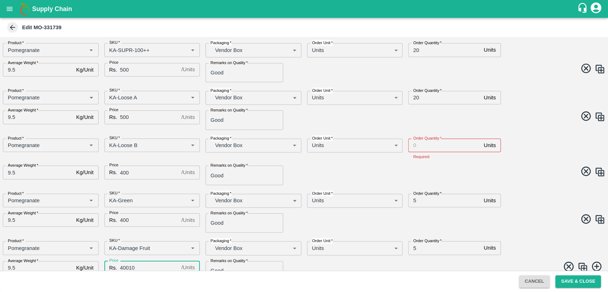
type input "40010"
click at [428, 146] on input "Order Quantity   *" at bounding box center [444, 146] width 73 height 14
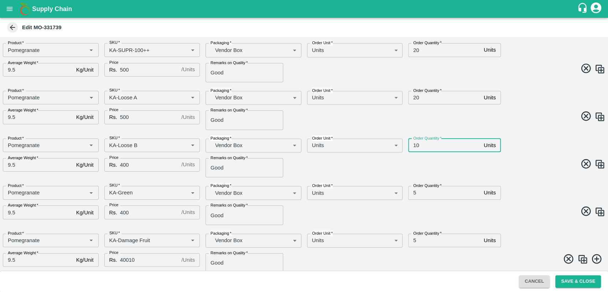
type input "10"
click at [413, 193] on input "5" at bounding box center [444, 193] width 73 height 14
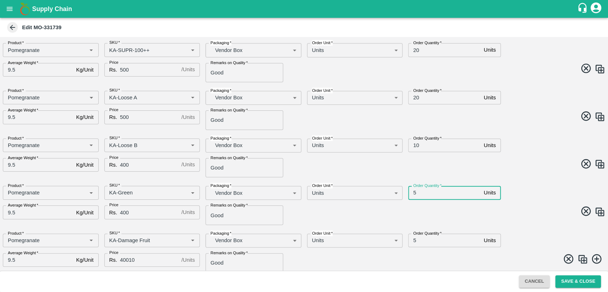
click at [413, 193] on input "5" at bounding box center [444, 193] width 73 height 14
type input "10"
click at [413, 241] on input "5" at bounding box center [444, 241] width 73 height 14
type input "10"
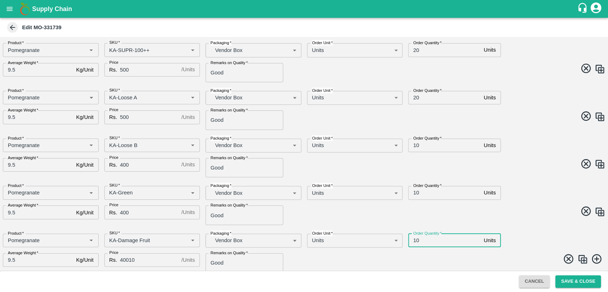
click at [150, 263] on input "40010" at bounding box center [149, 260] width 58 height 14
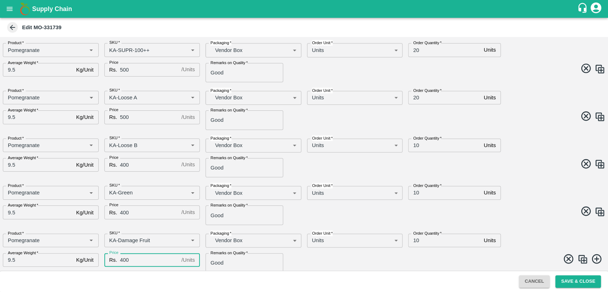
type input "400"
click at [382, 255] on span at bounding box center [453, 260] width 304 height 14
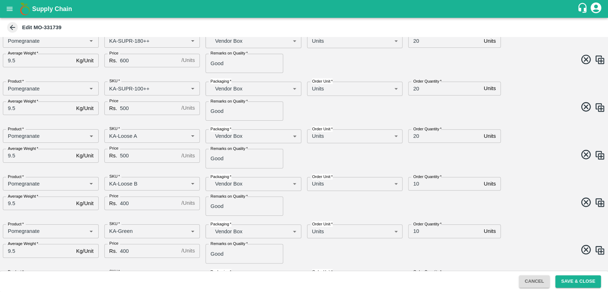
scroll to position [458, 0]
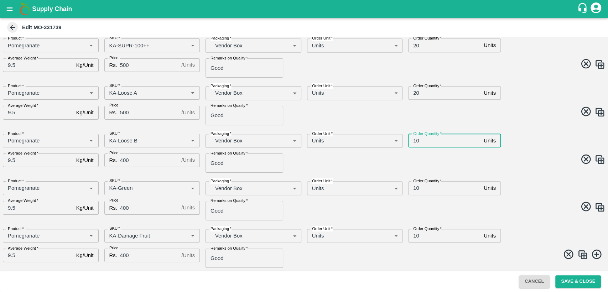
click at [414, 139] on input "10" at bounding box center [444, 141] width 73 height 14
type input "20"
click at [414, 188] on input "10" at bounding box center [444, 188] width 73 height 14
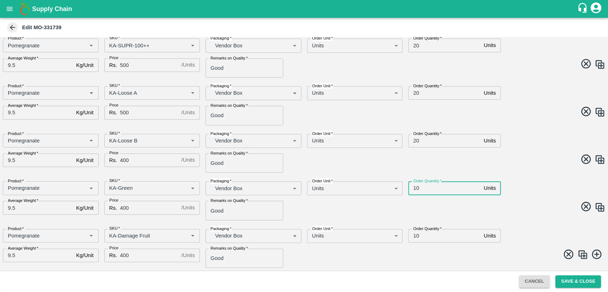
click at [414, 188] on input "10" at bounding box center [444, 188] width 73 height 14
type input "20"
click at [414, 236] on input "10" at bounding box center [444, 236] width 73 height 14
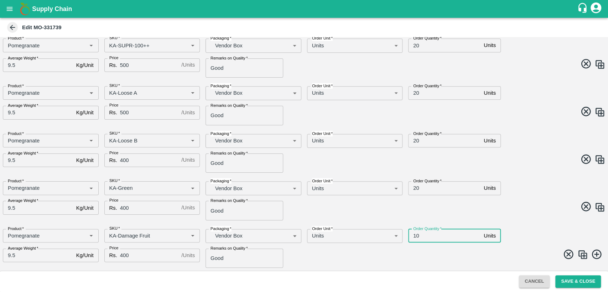
click at [414, 236] on input "10" at bounding box center [444, 236] width 73 height 14
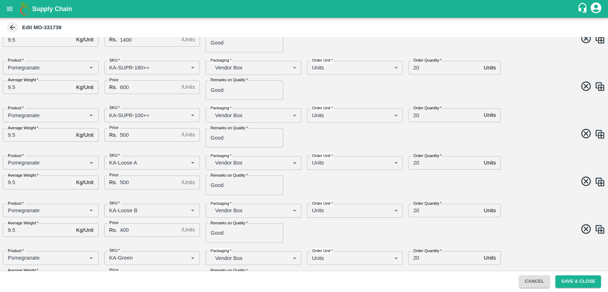
scroll to position [387, 0]
type input "20"
click at [415, 67] on input "20" at bounding box center [444, 68] width 73 height 14
type input "30"
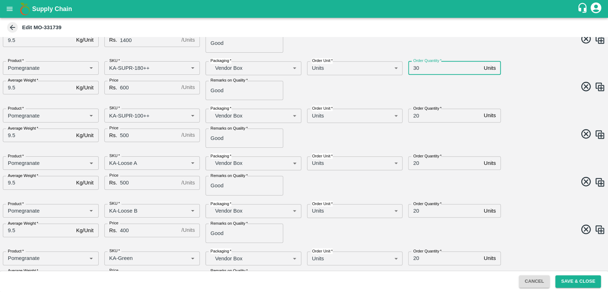
click at [415, 115] on input "20" at bounding box center [444, 116] width 73 height 14
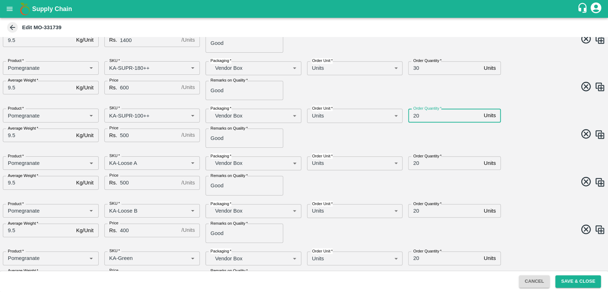
click at [415, 115] on input "20" at bounding box center [444, 116] width 73 height 14
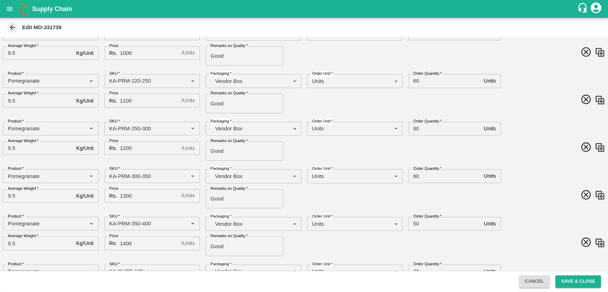
scroll to position [181, 0]
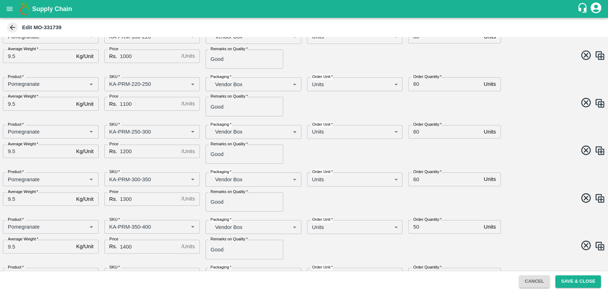
type input "30"
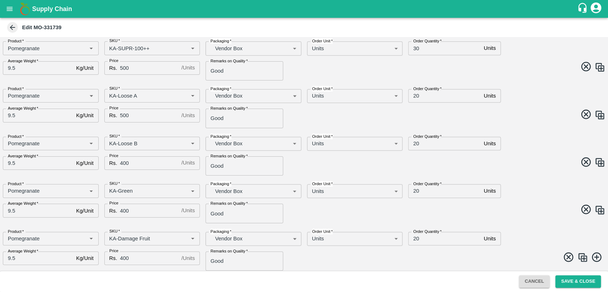
scroll to position [455, 0]
click at [414, 141] on input "20" at bounding box center [444, 143] width 73 height 14
type input "10"
click at [416, 190] on input "20" at bounding box center [444, 191] width 73 height 14
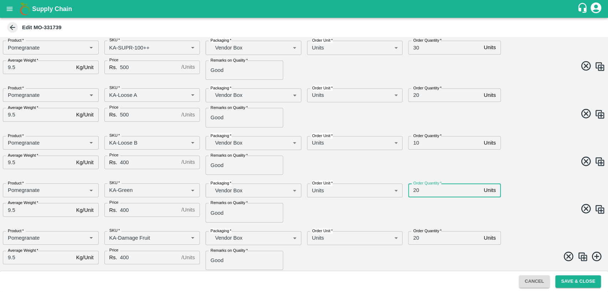
click at [416, 190] on input "20" at bounding box center [444, 191] width 73 height 14
type input "10"
click at [415, 237] on input "20" at bounding box center [444, 238] width 73 height 14
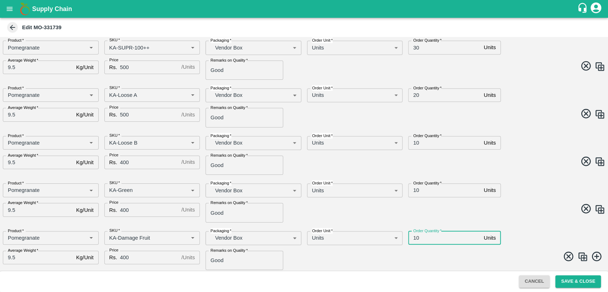
scroll to position [458, 0]
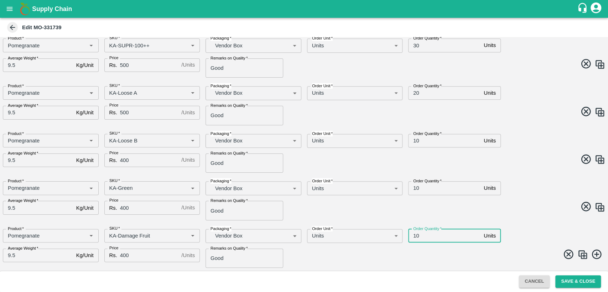
type input "10"
click at [576, 279] on button "Save & Close" at bounding box center [579, 281] width 46 height 12
